Goal: Information Seeking & Learning: Learn about a topic

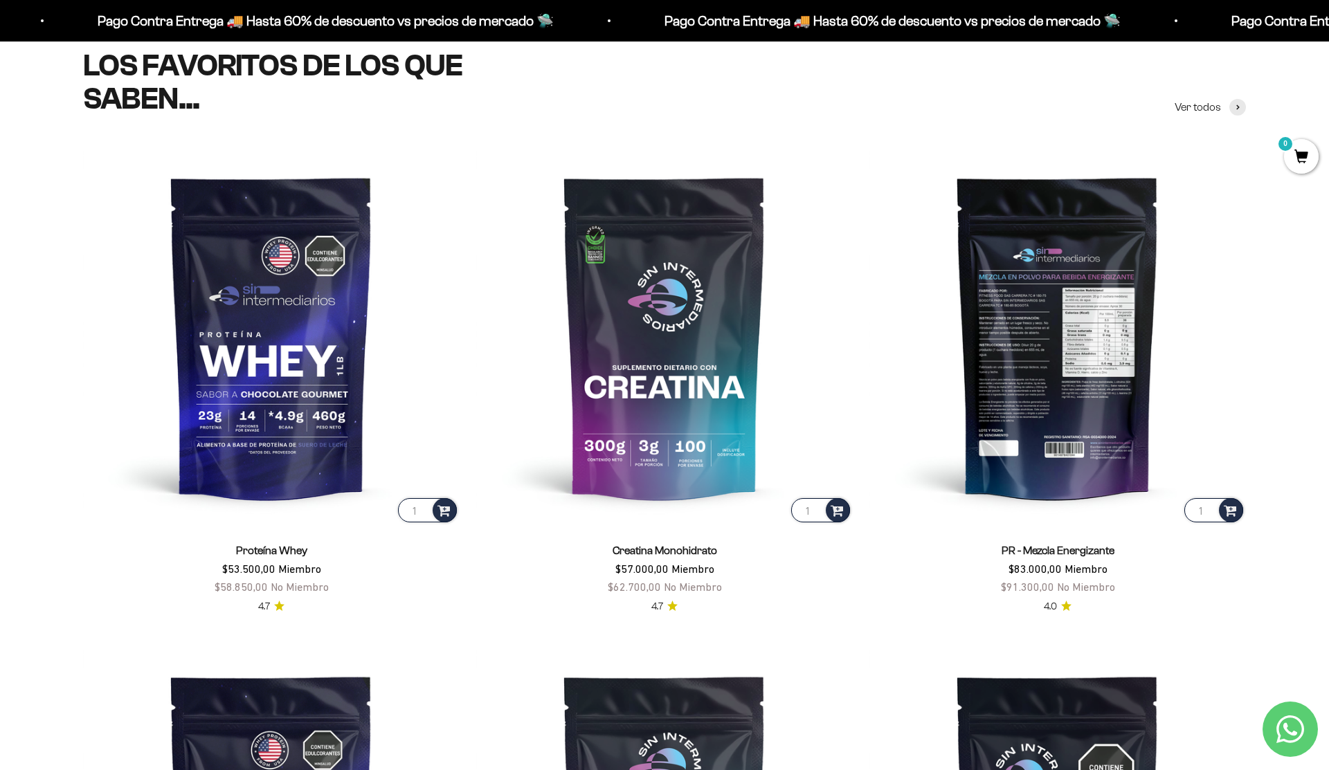
scroll to position [597, 0]
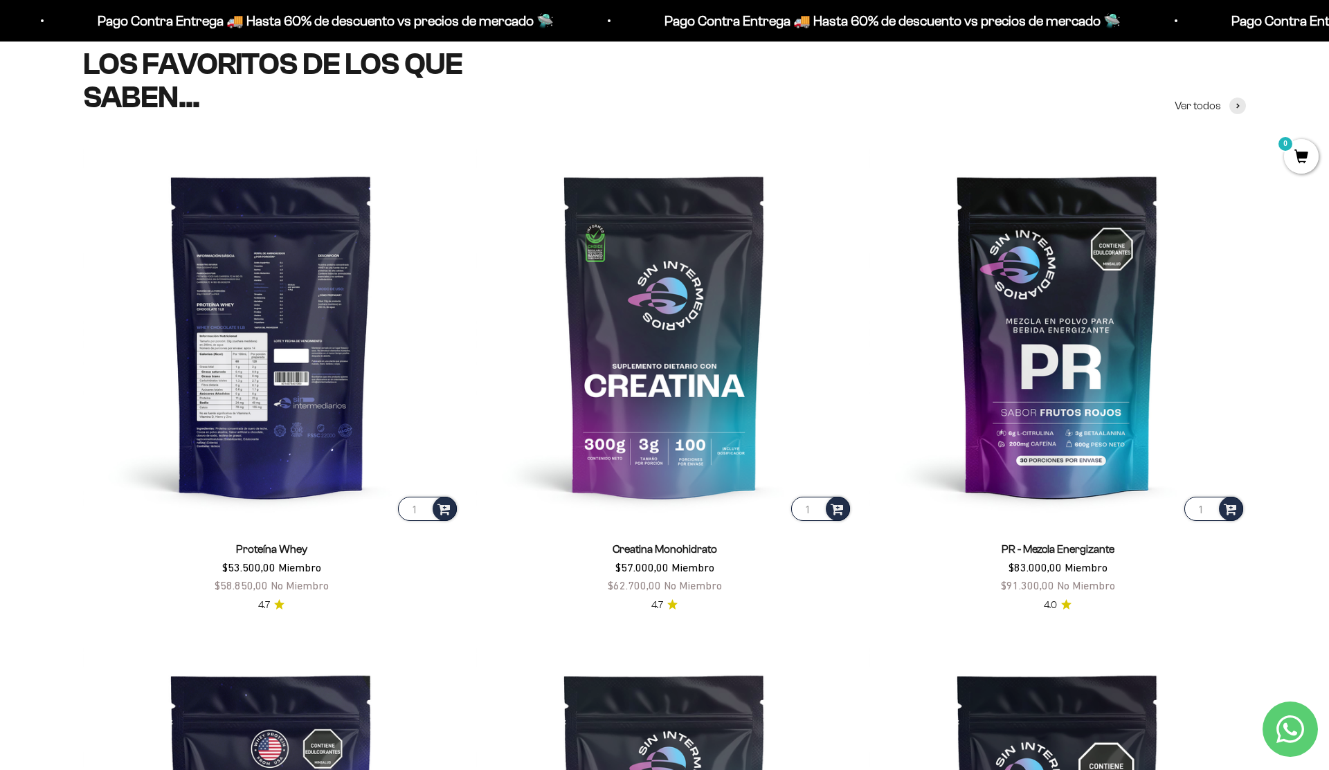
click at [266, 363] on img at bounding box center [271, 335] width 376 height 376
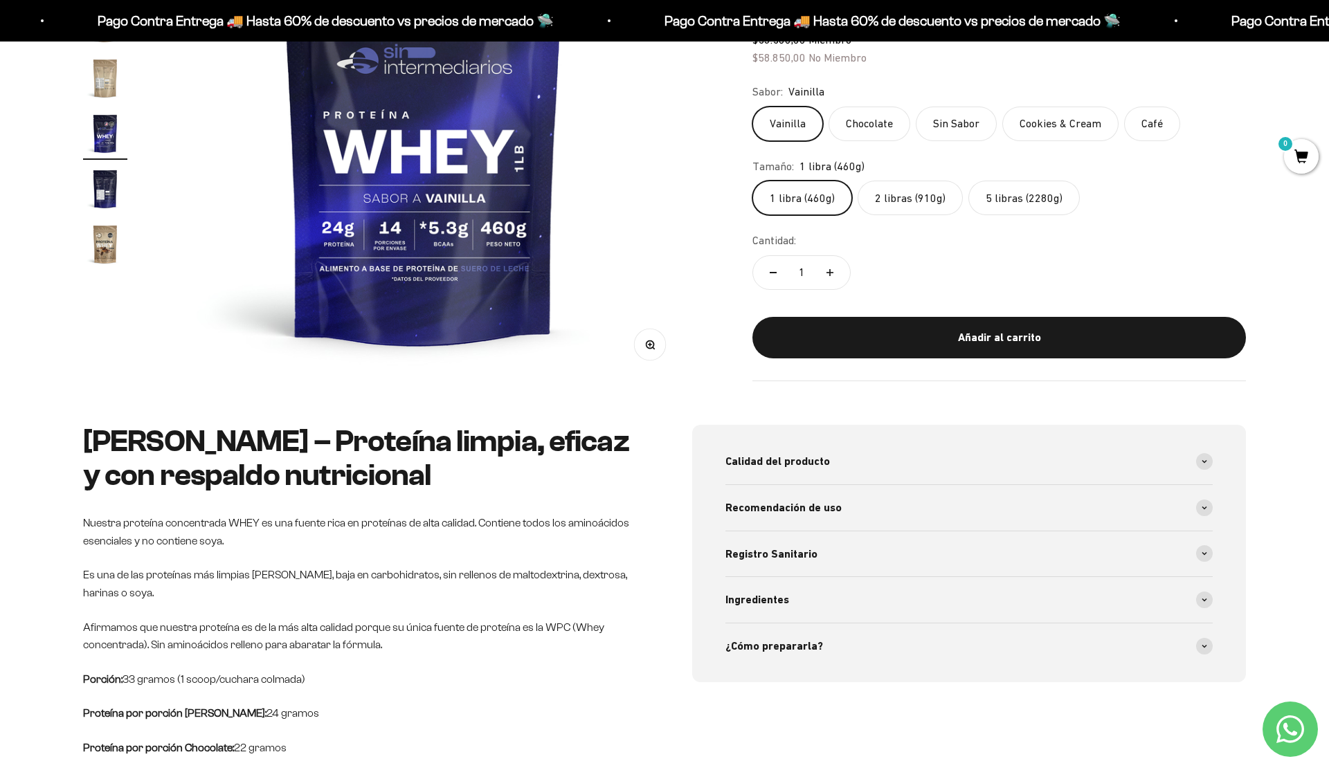
scroll to position [338, 0]
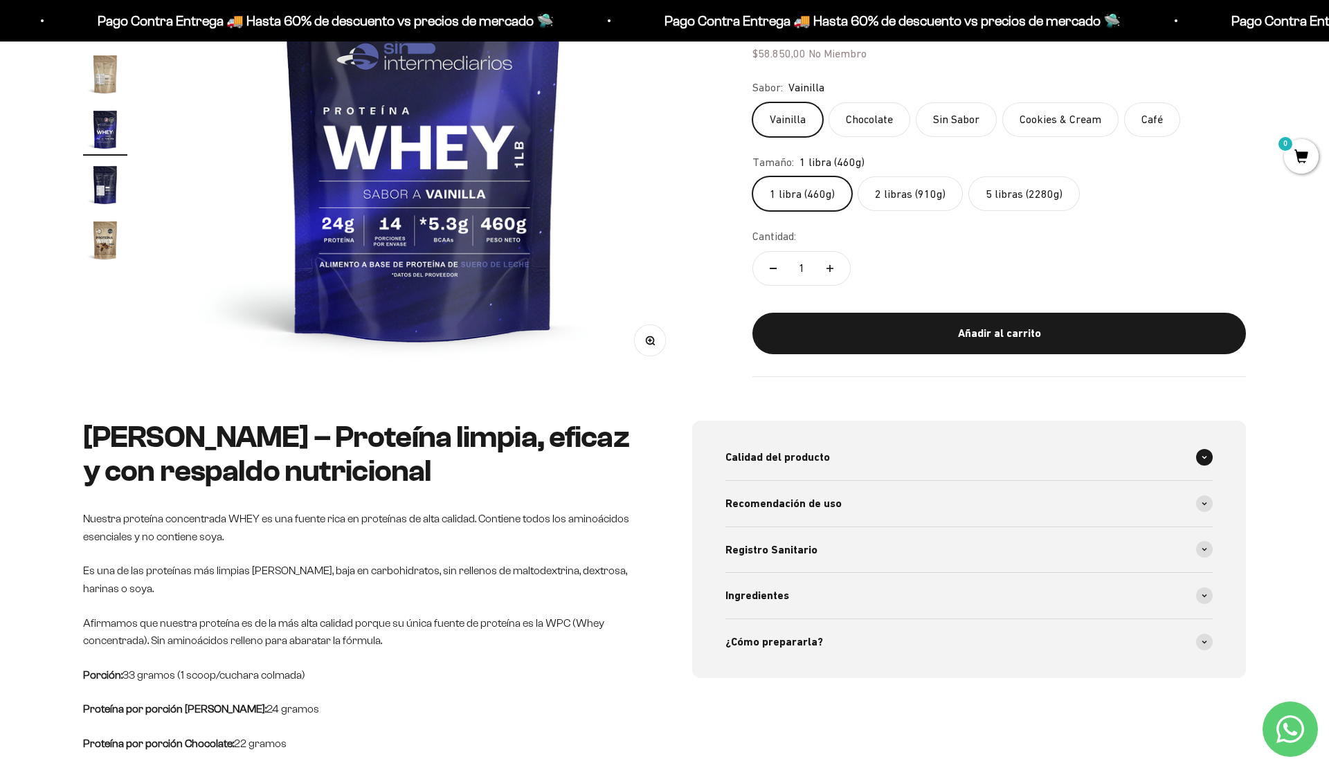
click at [944, 462] on div "Calidad del producto" at bounding box center [968, 458] width 487 height 46
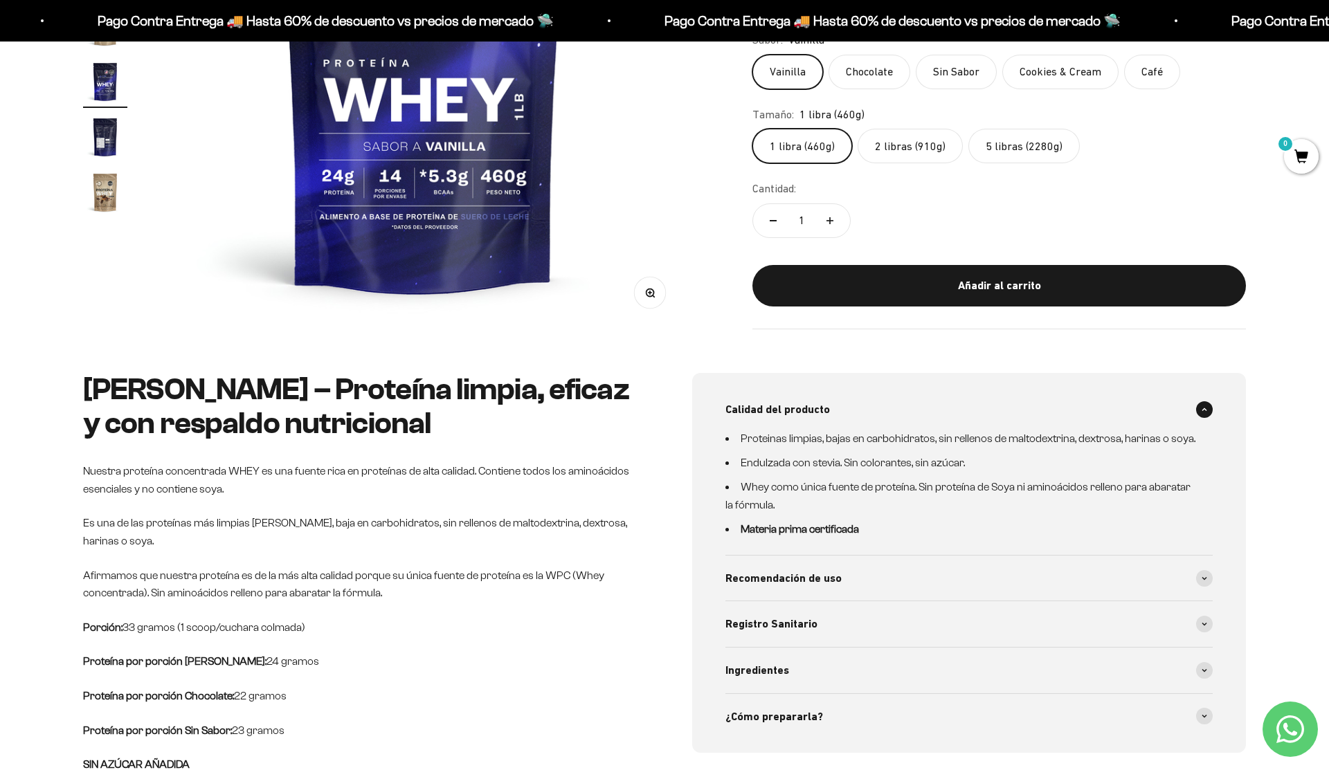
scroll to position [393, 0]
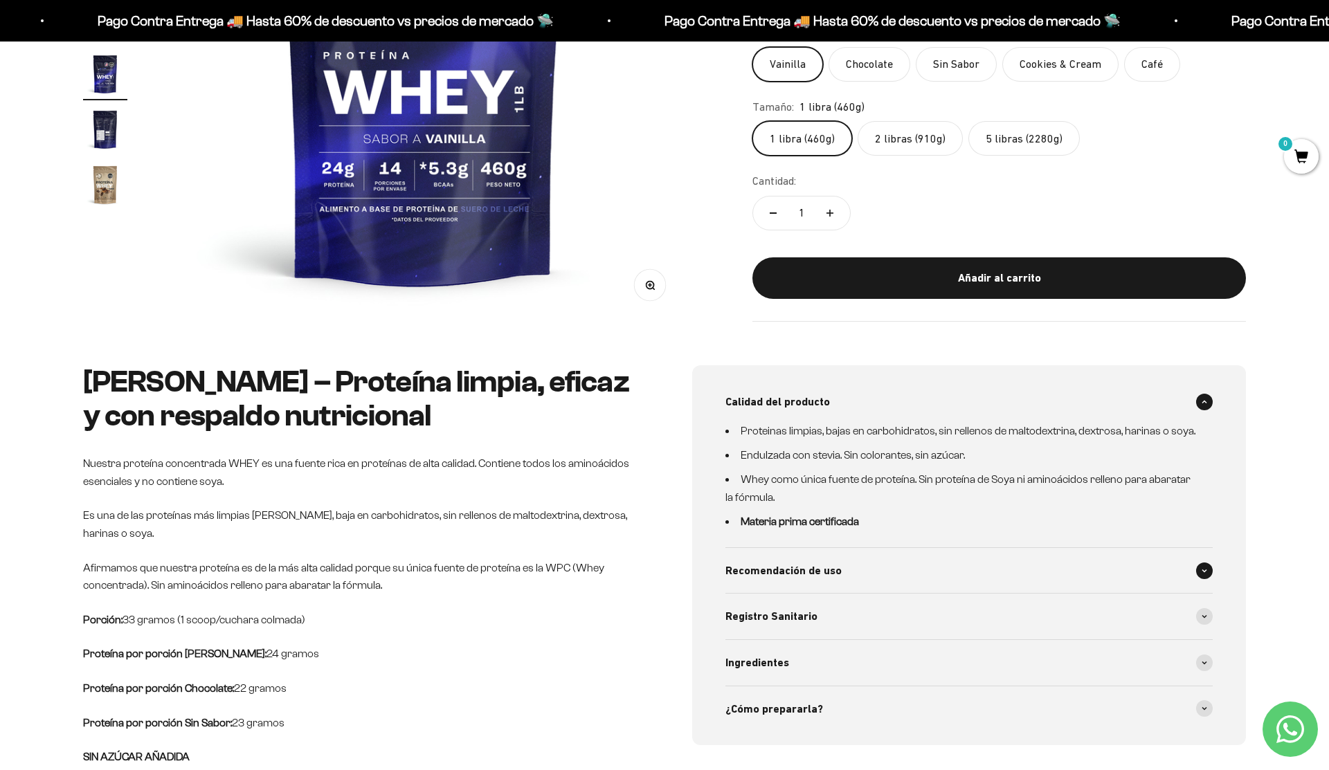
click at [823, 567] on span "Recomendación de uso" at bounding box center [783, 571] width 116 height 18
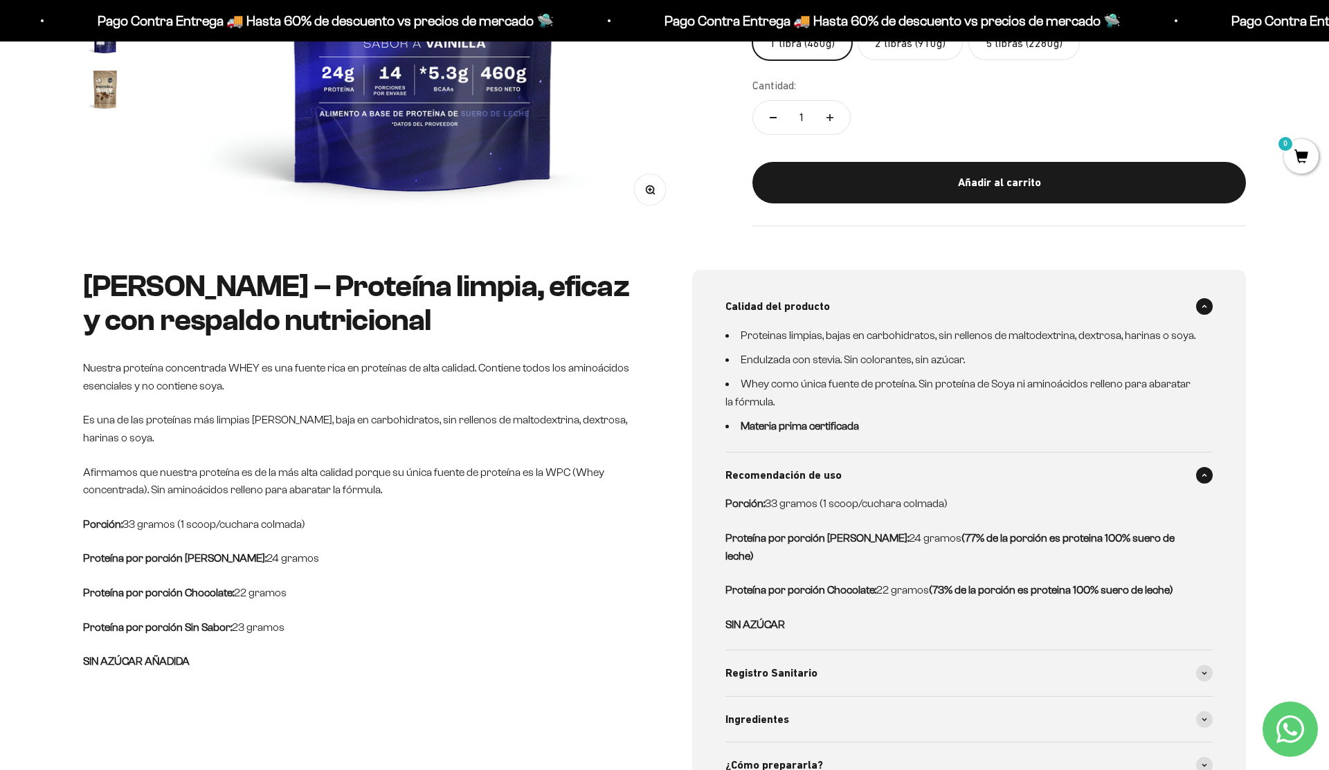
scroll to position [502, 0]
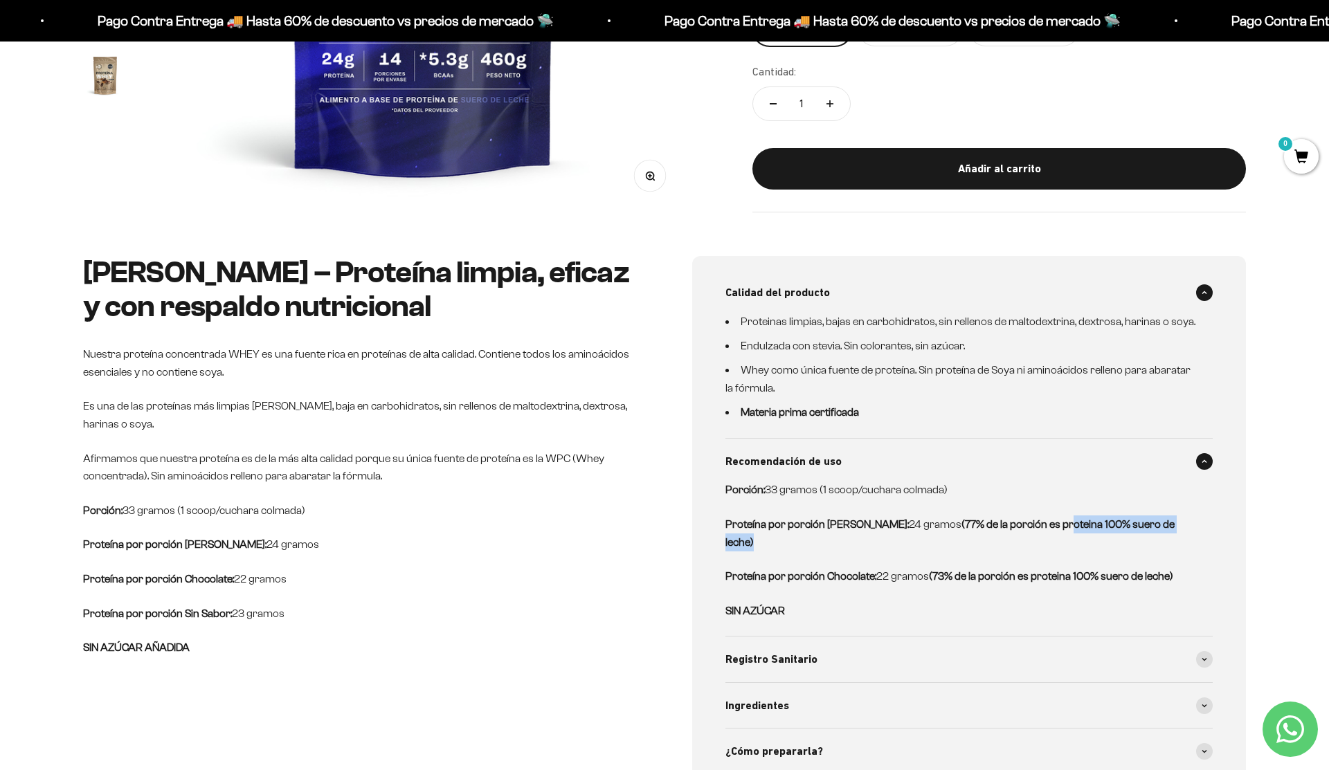
drag, startPoint x: 1027, startPoint y: 531, endPoint x: 1156, endPoint y: 531, distance: 128.7
click at [1171, 535] on div "Porción: 33 gramos (1 scoop/cuchara colmada) Proteína por porción Vainilla: 24 …" at bounding box center [960, 550] width 471 height 138
click at [1156, 531] on p "Proteína por porción Vainilla: 24 gramos (77% de la porción es proteina 100% su…" at bounding box center [960, 533] width 471 height 35
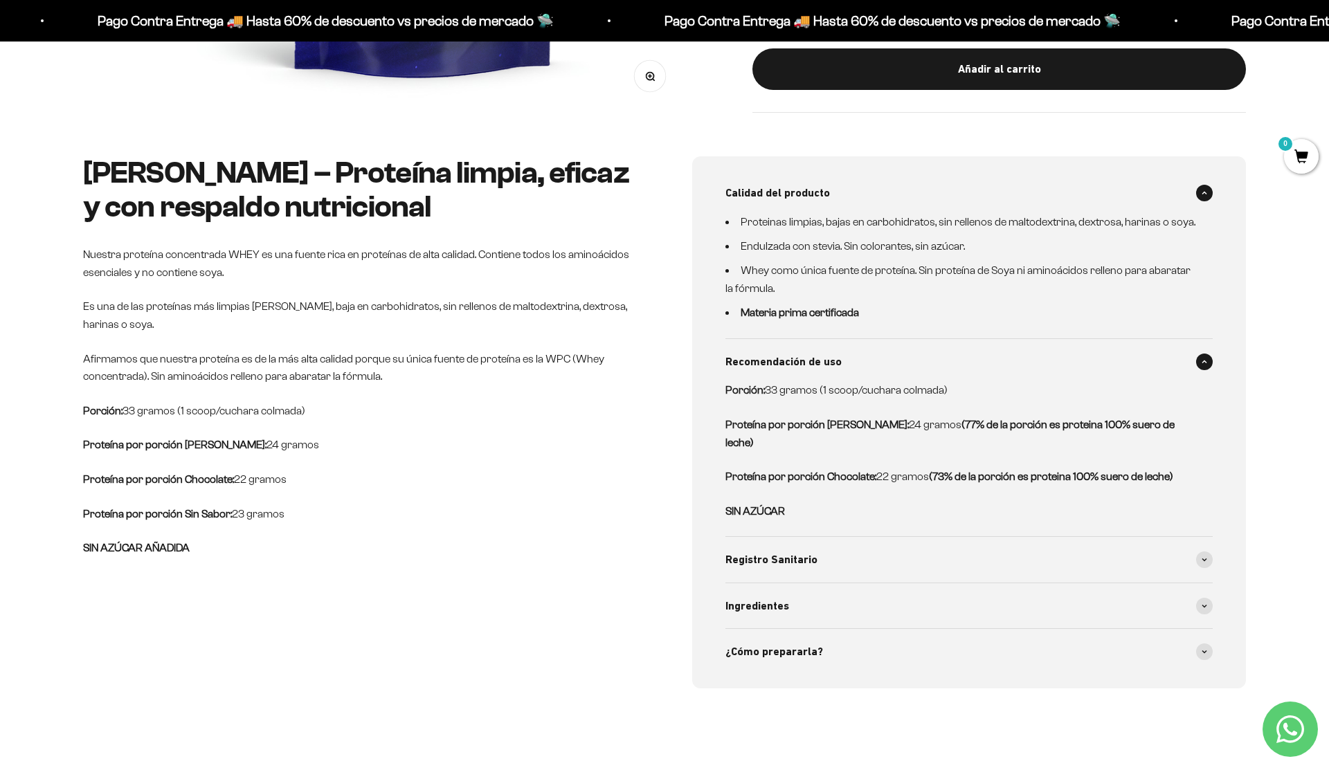
scroll to position [604, 0]
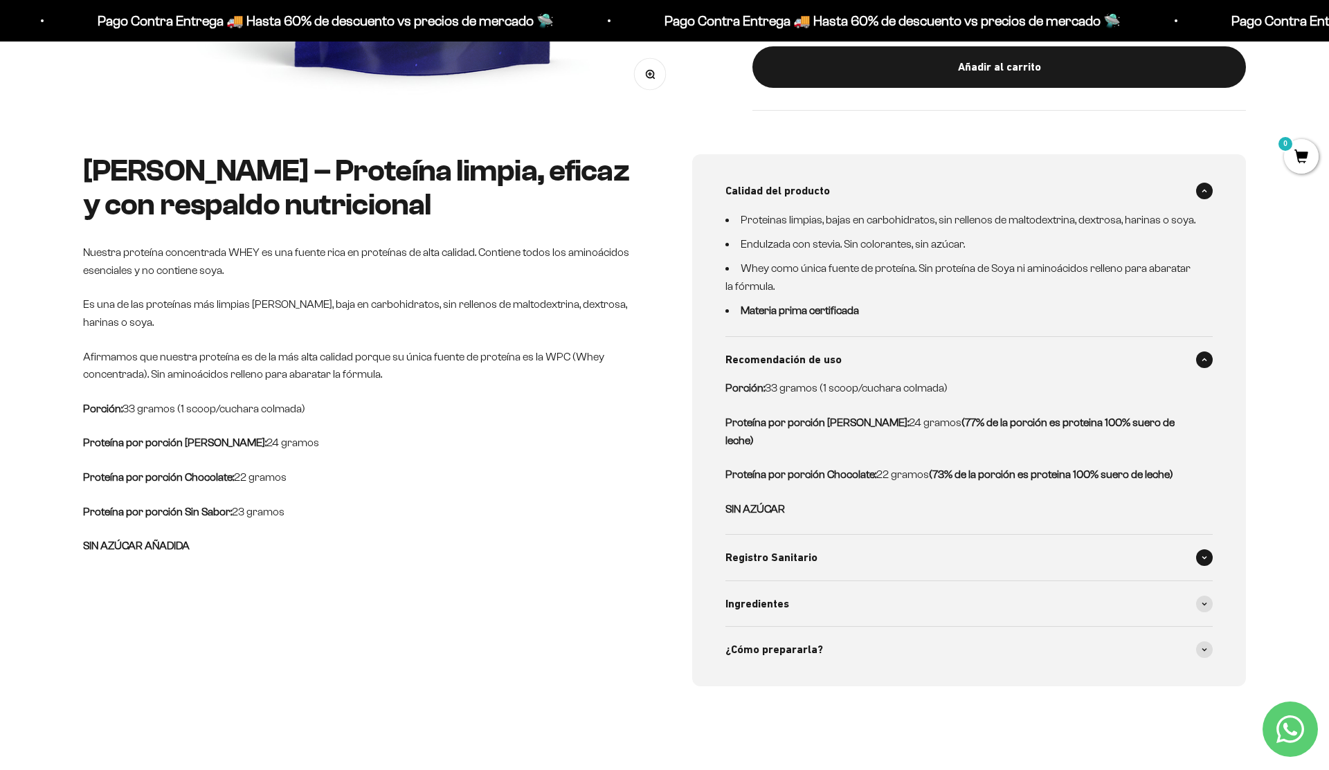
click at [890, 544] on div "Registro Sanitario" at bounding box center [968, 558] width 487 height 46
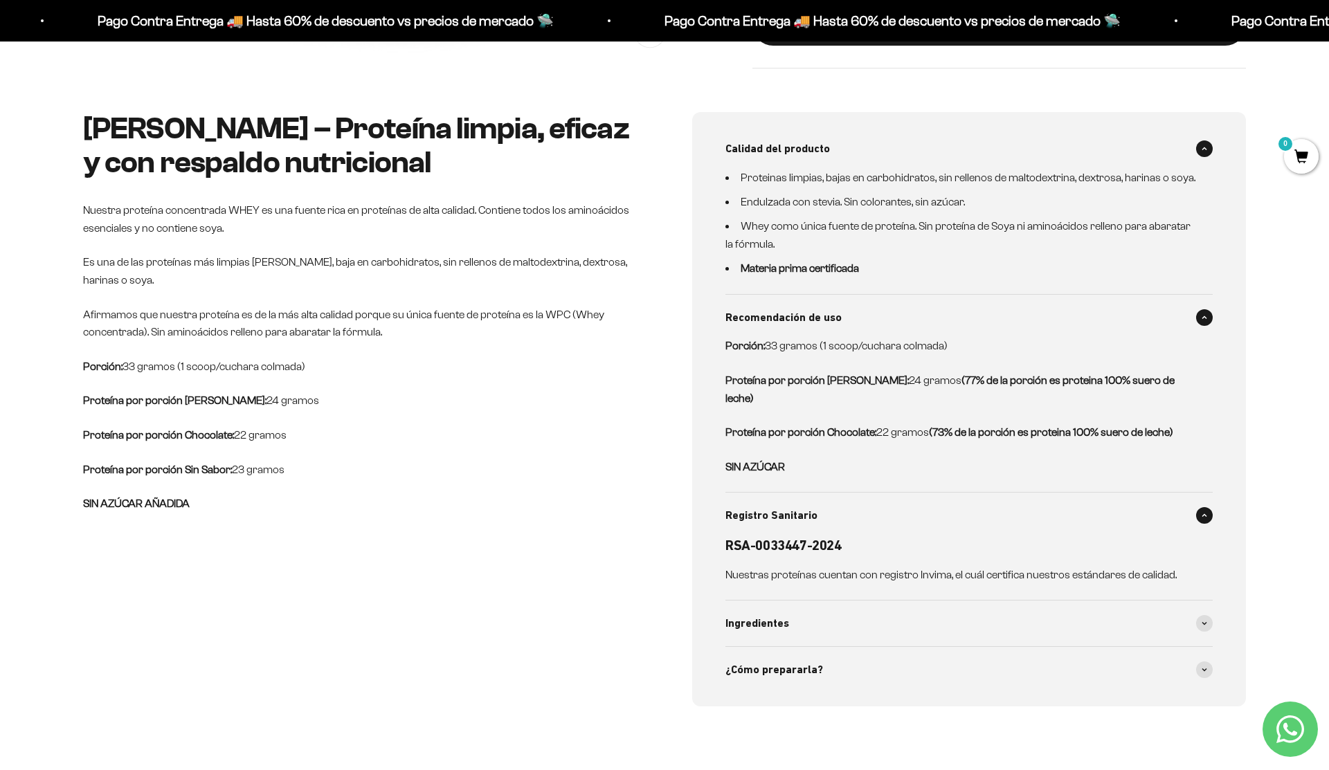
scroll to position [648, 0]
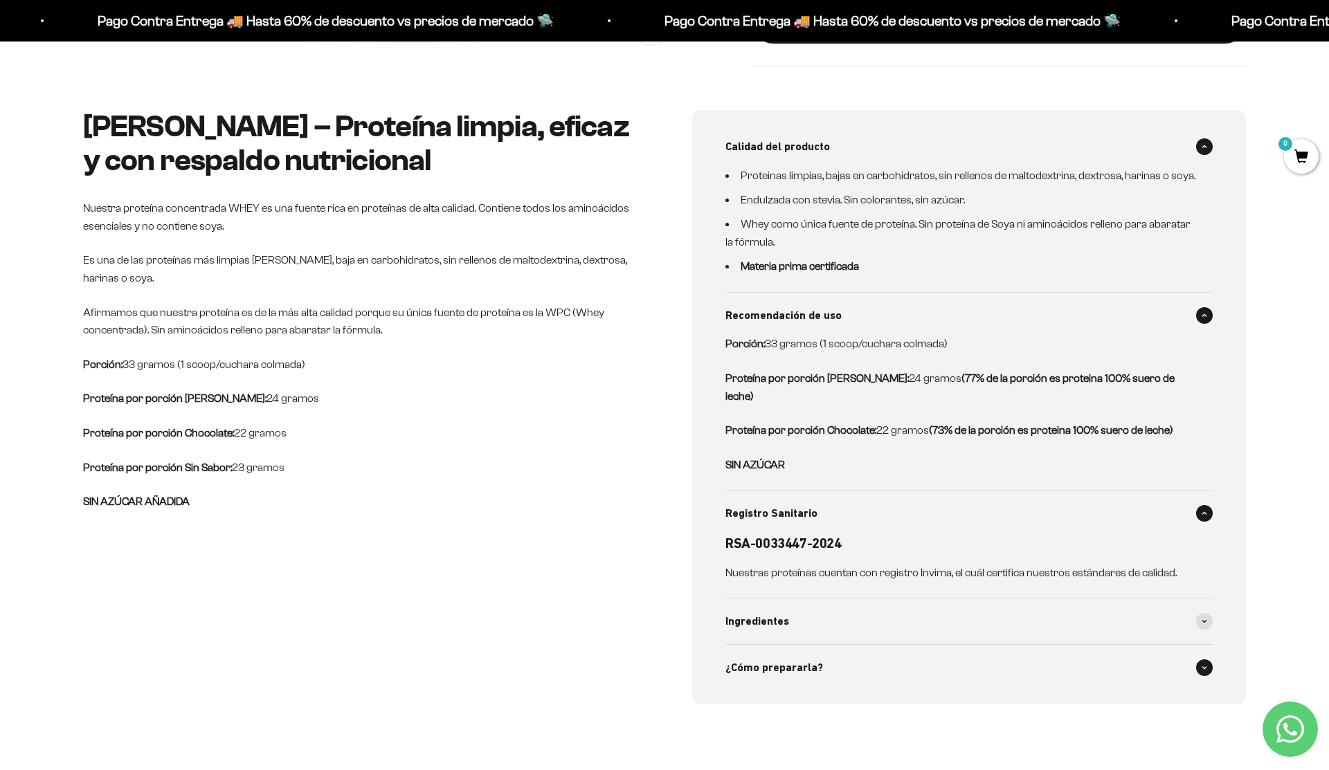
click at [801, 659] on span "¿Cómo prepararla?" at bounding box center [774, 668] width 98 height 18
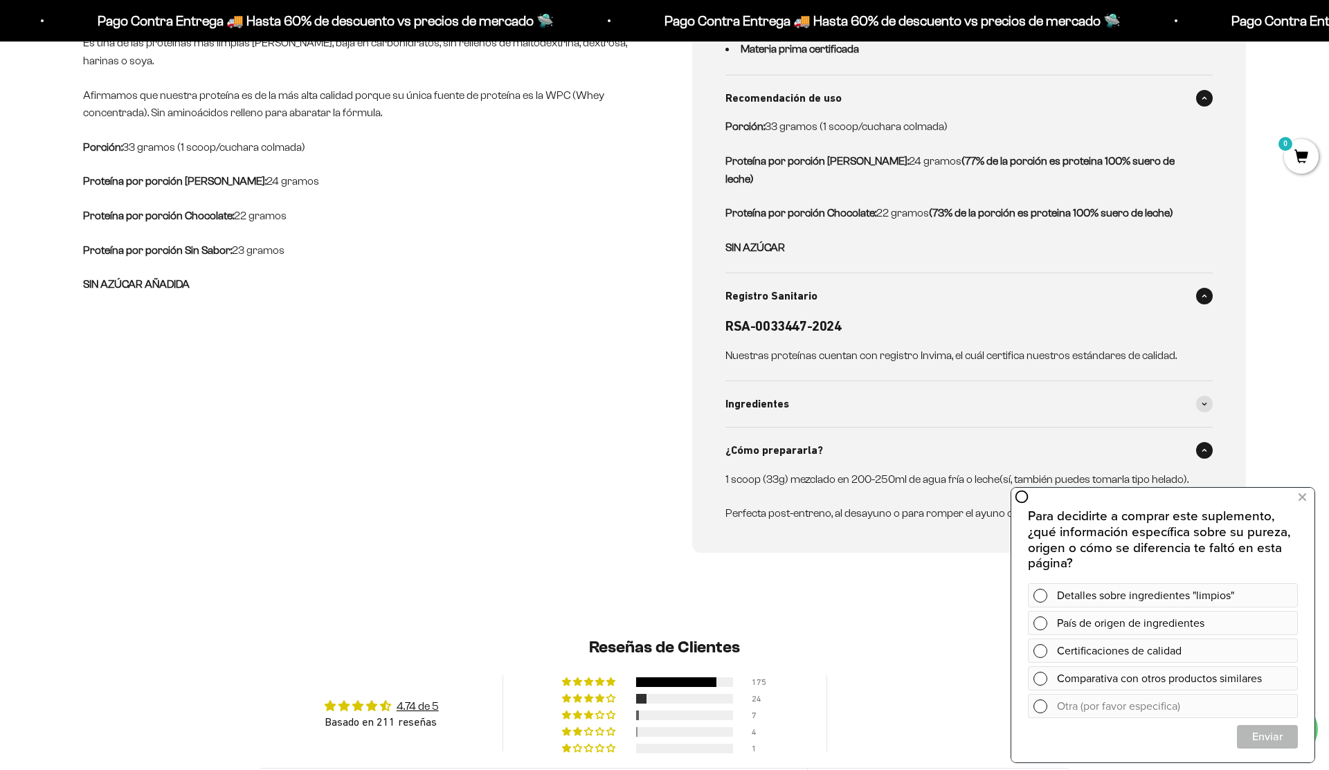
scroll to position [1193, 0]
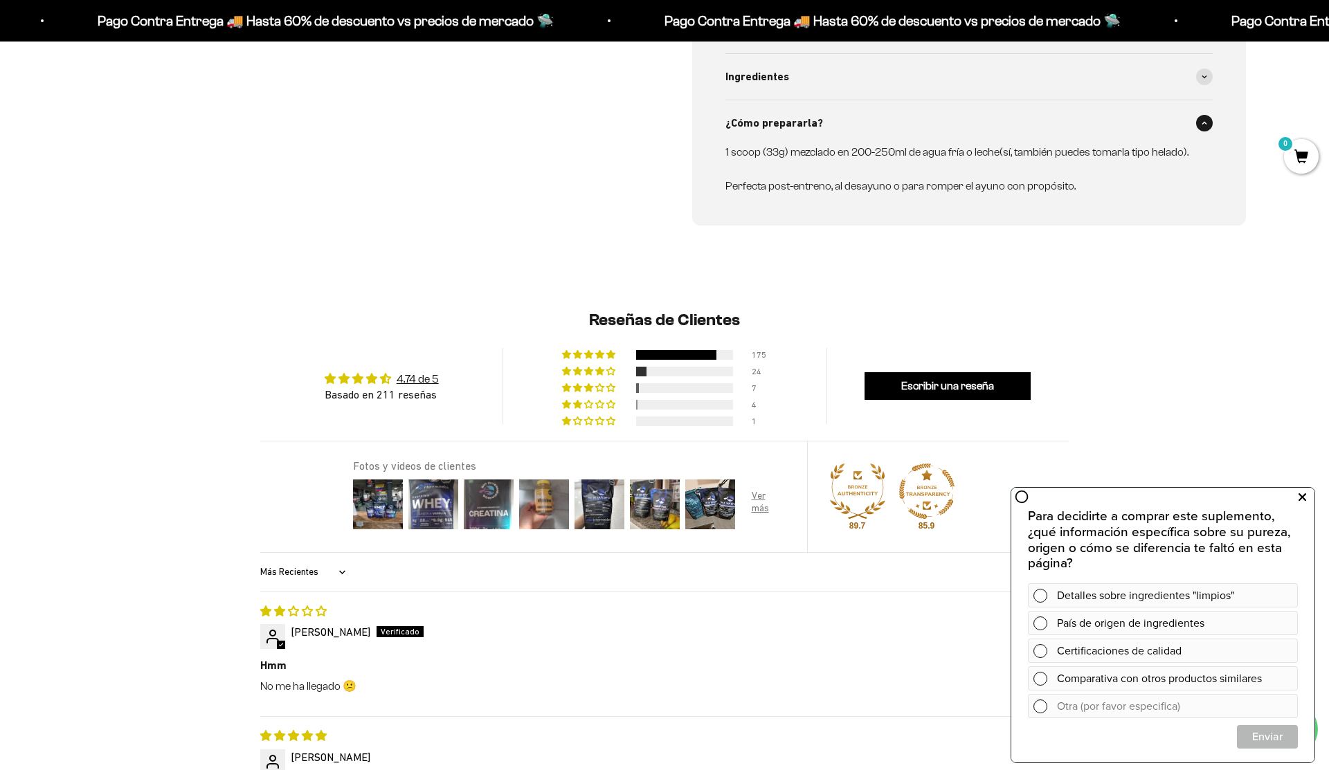
click at [1293, 490] on button at bounding box center [1301, 498] width 25 height 22
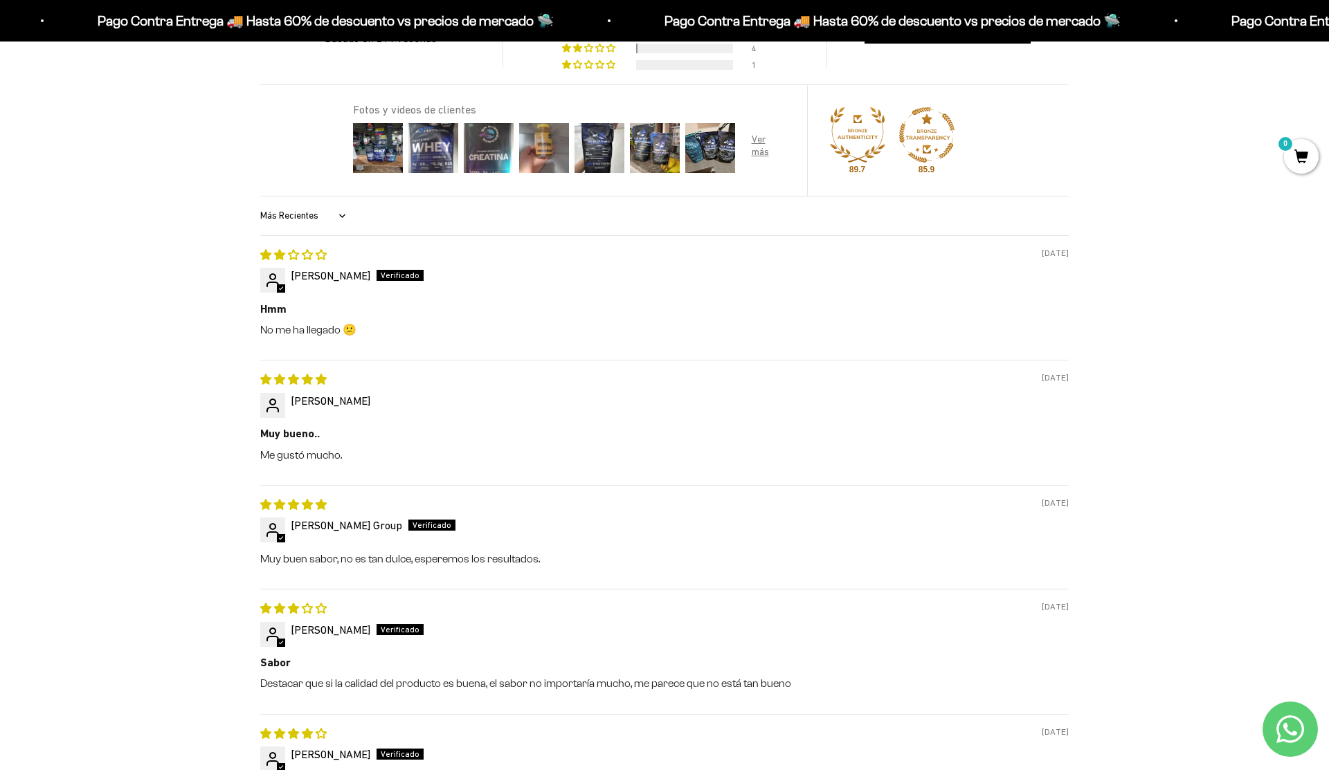
scroll to position [1570, 0]
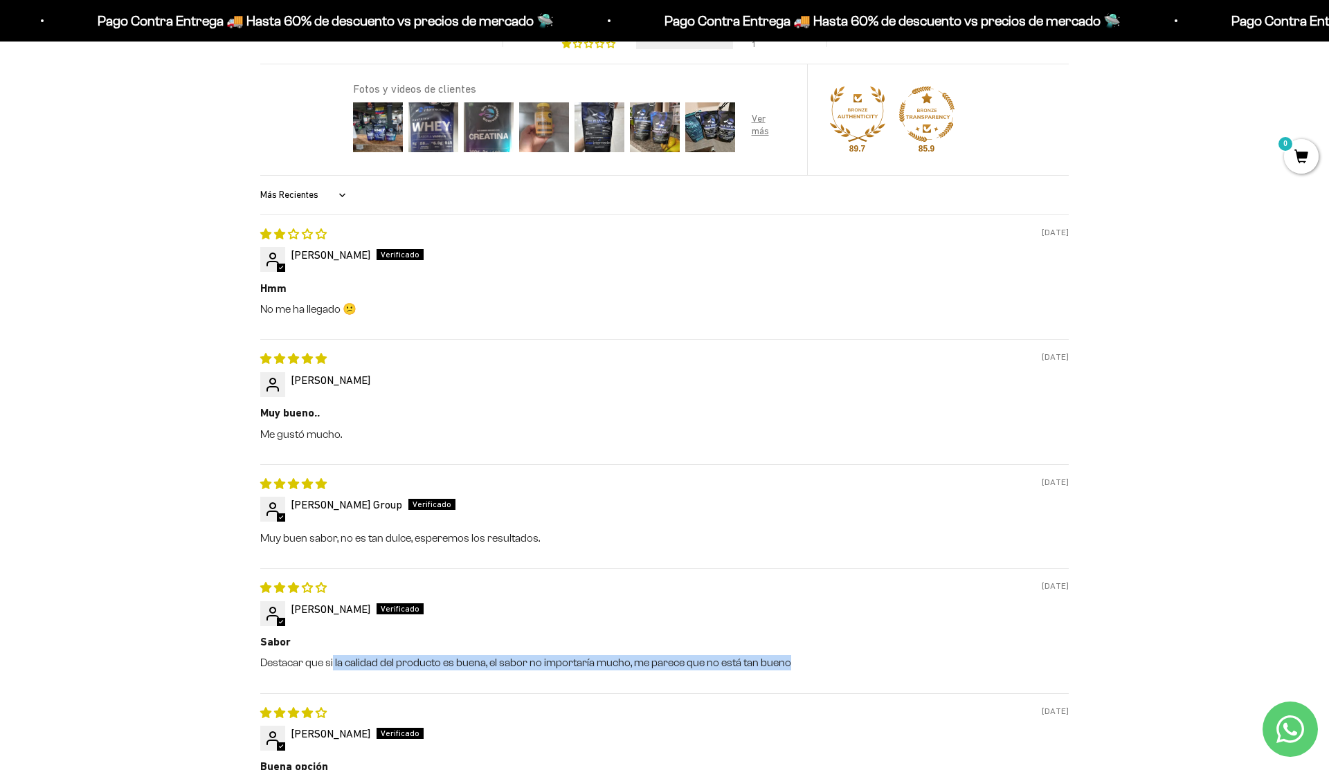
drag, startPoint x: 334, startPoint y: 653, endPoint x: 579, endPoint y: 662, distance: 245.8
click at [579, 662] on div "08/26/2025 Edison Bahos Sabor Destacar que si la calidad del producto es buena,…" at bounding box center [664, 630] width 808 height 125
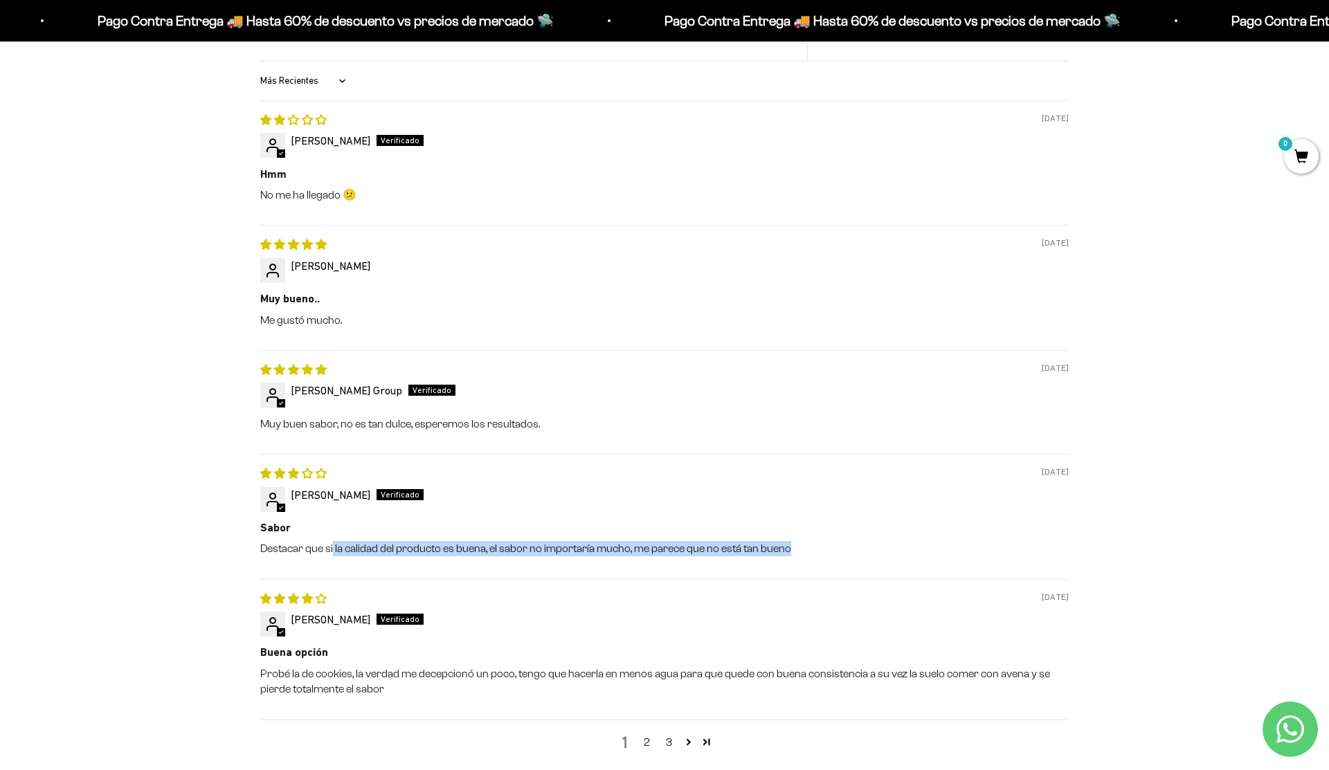
scroll to position [1703, 0]
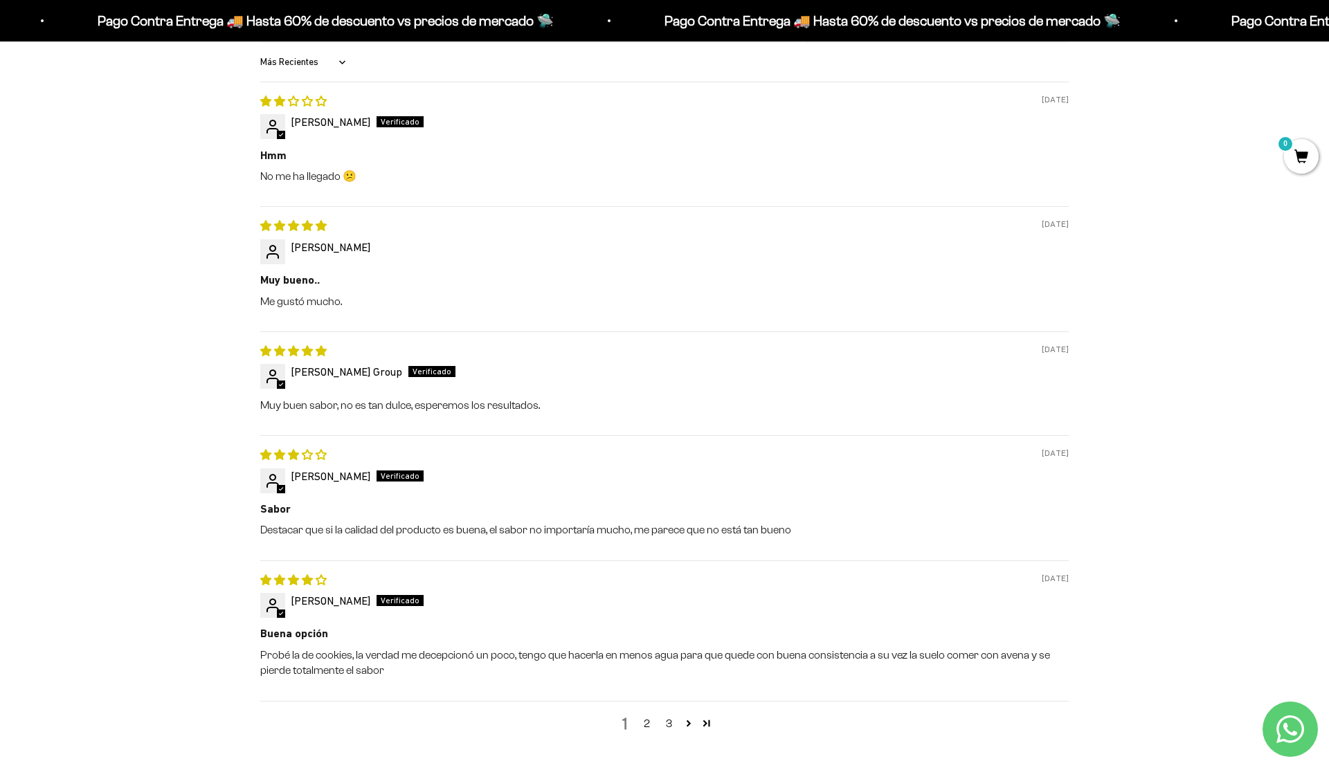
drag, startPoint x: 318, startPoint y: 642, endPoint x: 343, endPoint y: 631, distance: 27.3
click at [343, 631] on div "Buena opción Probé la de cookies, la verdad me decepcionó un poco, tengo que ha…" at bounding box center [664, 652] width 808 height 52
drag, startPoint x: 343, startPoint y: 631, endPoint x: 473, endPoint y: 639, distance: 131.0
click at [476, 641] on div "Buena opción Probé la de cookies, la verdad me decepcionó un poco, tengo que ha…" at bounding box center [664, 652] width 808 height 52
click at [687, 714] on link "Page 2" at bounding box center [689, 723] width 18 height 18
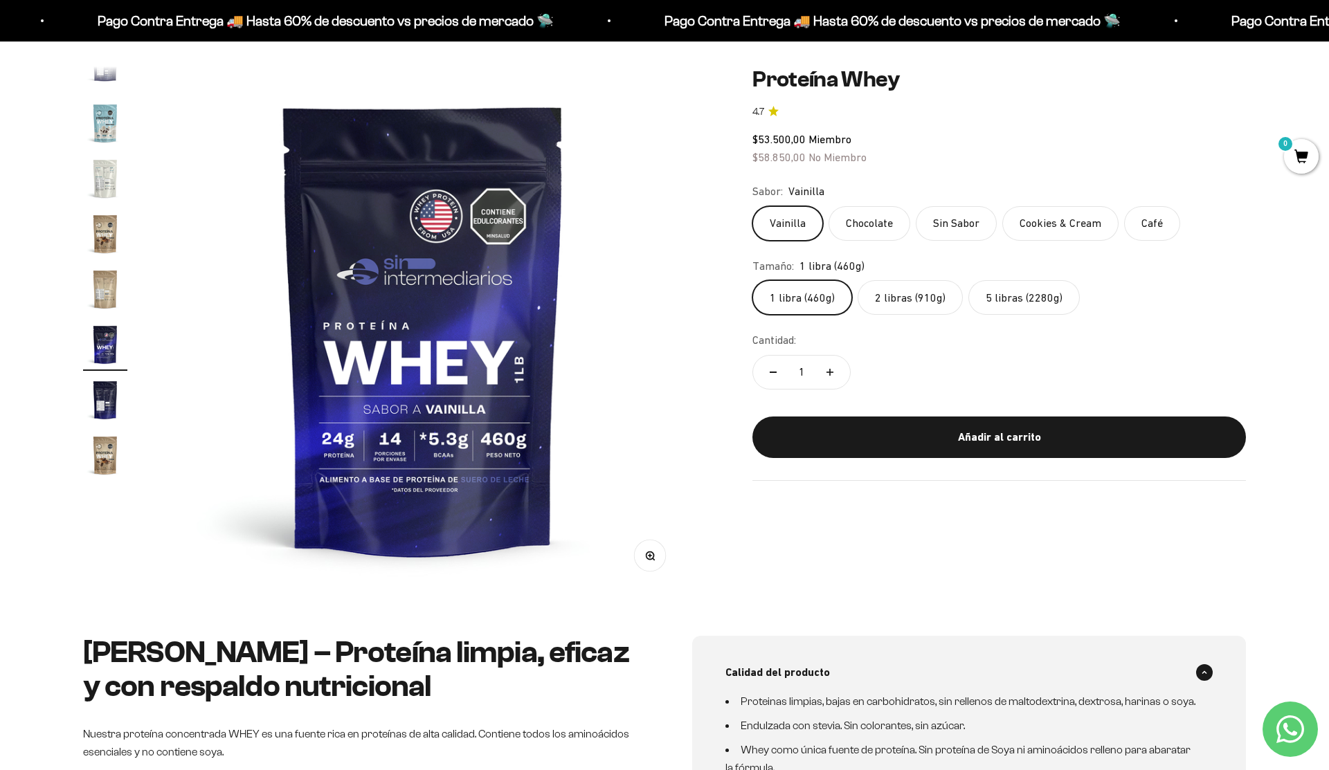
scroll to position [0, 0]
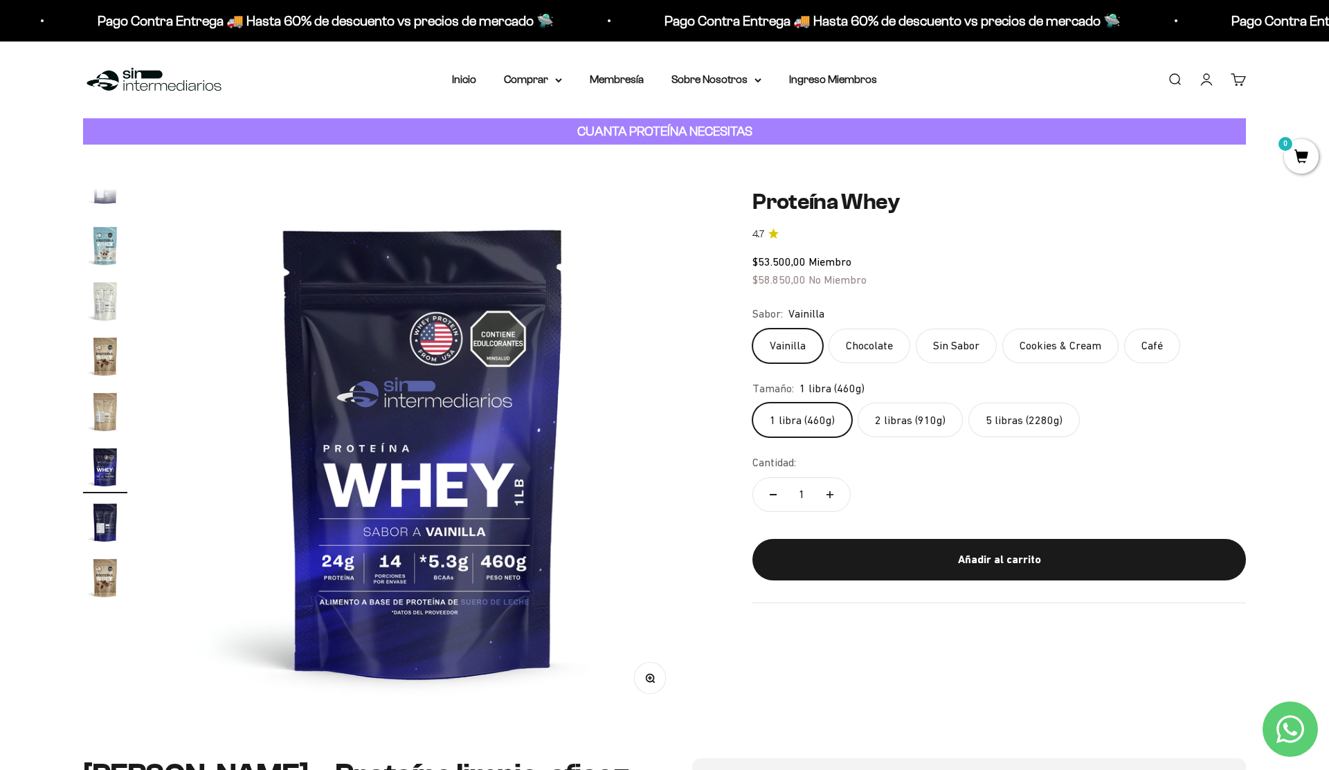
click at [120, 78] on img at bounding box center [154, 80] width 142 height 30
